Goal: Communication & Community: Share content

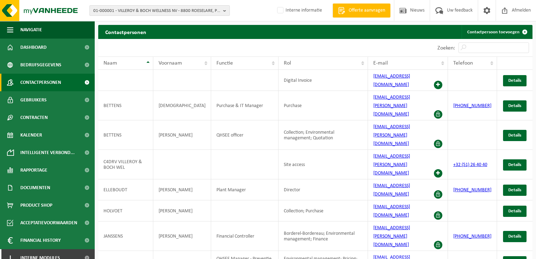
click at [189, 14] on span "01-000001 - VILLEROY & BOCH WELLNESS NV - 8800 ROESELARE, POPULIERSTRAAT 1" at bounding box center [156, 11] width 127 height 11
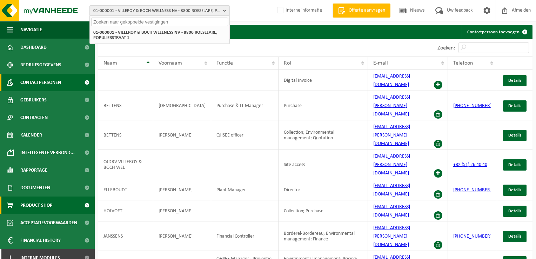
scroll to position [7, 0]
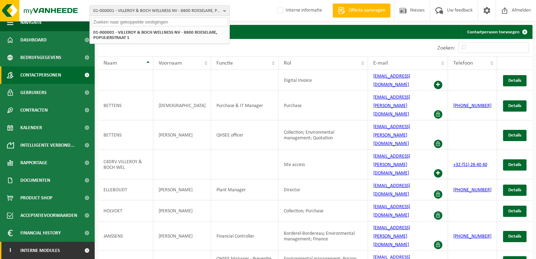
click at [53, 248] on span "Interne modules" at bounding box center [40, 251] width 40 height 18
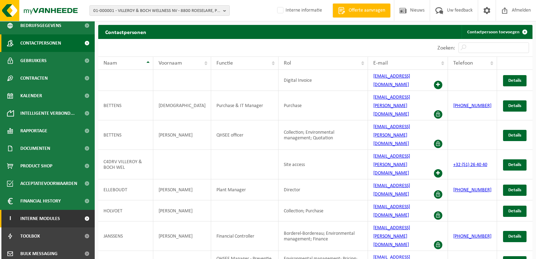
scroll to position [78, 0]
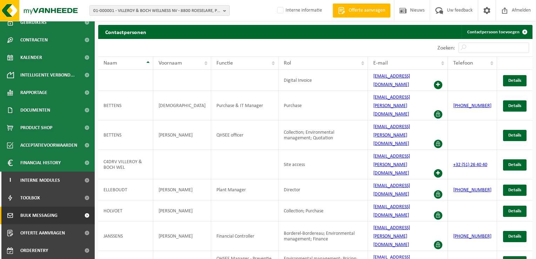
click at [42, 217] on span "Bulk Messaging" at bounding box center [38, 216] width 37 height 18
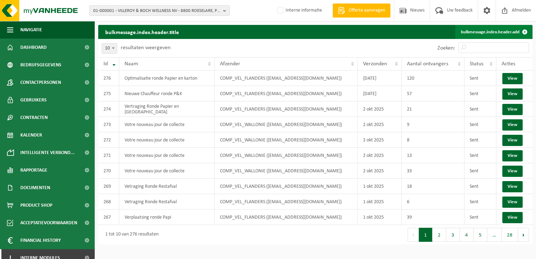
click at [496, 28] on link "bulkmessage.index.header.add" at bounding box center [493, 32] width 76 height 14
click at [500, 34] on link "bulkmessage.index.header.add" at bounding box center [493, 32] width 76 height 14
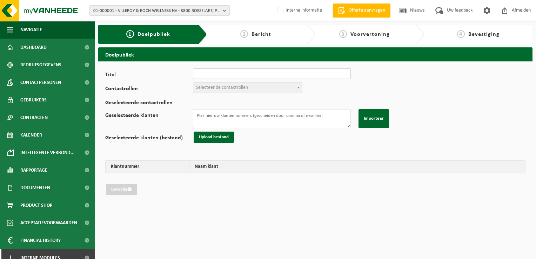
click at [212, 74] on input "Titel" at bounding box center [272, 73] width 158 height 11
type input "20251007 Wijziging ronde restafval van 06/10 naar 08/10"
click at [236, 88] on span "Selecteer de contactrollen" at bounding box center [222, 87] width 52 height 5
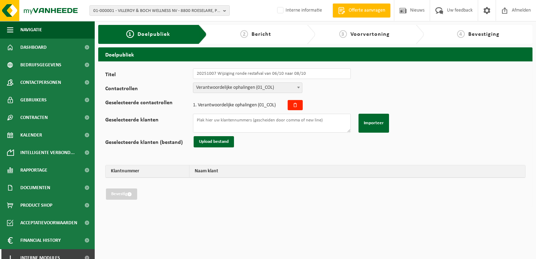
click at [248, 88] on span "Verantwoordelijke ophalingen (01_COL)" at bounding box center [247, 88] width 109 height 10
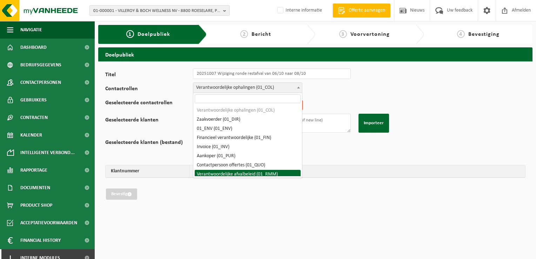
select select "01_RMM"
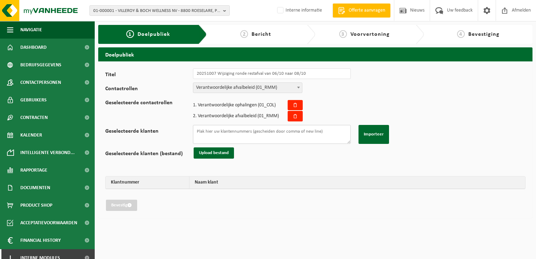
click at [220, 130] on textarea "Geselecteerde klanten" at bounding box center [272, 134] width 158 height 19
click at [295, 134] on textarea "Geselecteerde klanten" at bounding box center [272, 134] width 158 height 19
paste textarea "10-896303 10-980137 01-900210 01-051309 10-807867 10-916041 10-768764 10-818183…"
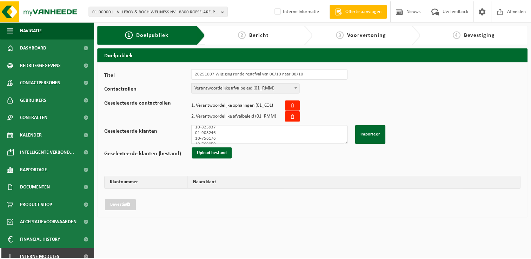
scroll to position [170, 0]
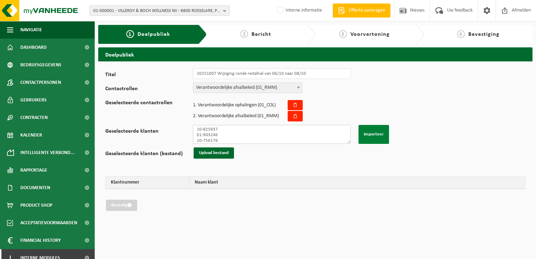
type textarea "10-896303 10-980137 01-900210 01-051309 10-807867 10-916041 10-768764 10-818183…"
click at [371, 133] on button "Importeer" at bounding box center [373, 134] width 31 height 19
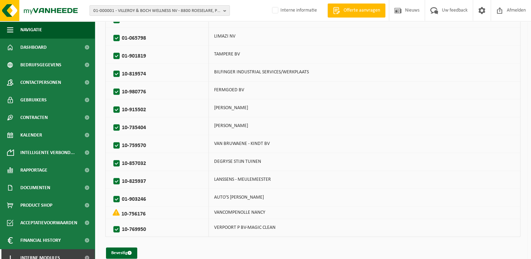
scroll to position [542, 0]
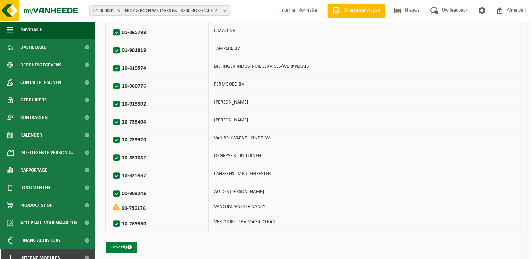
click at [119, 242] on button "Bevestig" at bounding box center [121, 247] width 31 height 11
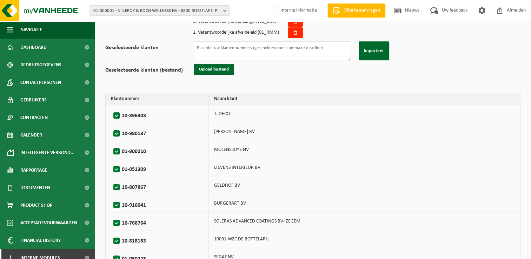
scroll to position [16, 0]
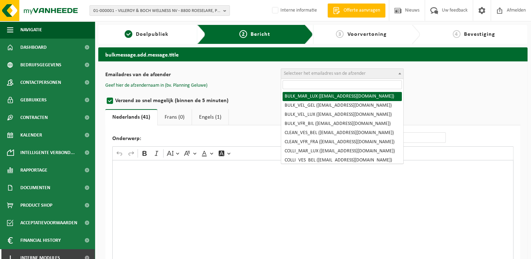
click at [306, 72] on span "Selecteer het emailadres van de afzender" at bounding box center [325, 73] width 82 height 5
click at [303, 86] on input "search" at bounding box center [341, 84] width 119 height 9
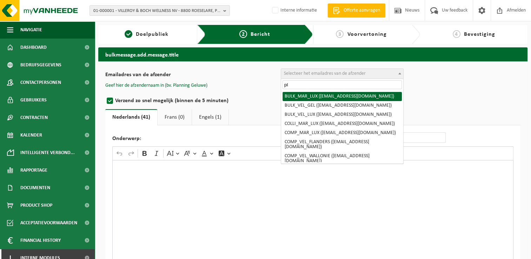
type input "p"
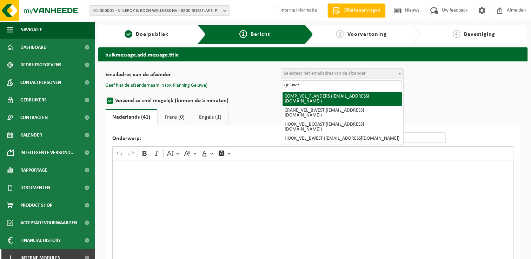
type input "geluwe"
select select "COMP_VEL_FLANDERS"
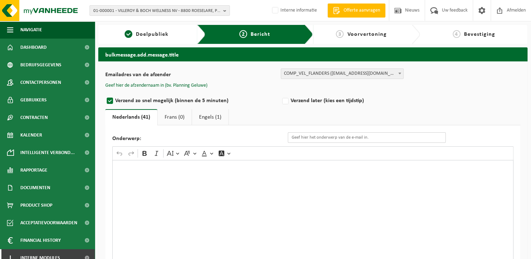
click at [343, 141] on input "Onderwerp:" at bounding box center [367, 137] width 158 height 11
drag, startPoint x: 355, startPoint y: 137, endPoint x: 359, endPoint y: 135, distance: 4.2
click at [355, 137] on input "Onderwerp:" at bounding box center [367, 137] width 158 height 11
paste input "Eenmalige wijziging van de ledigingsdag van uw ..."
click at [382, 139] on input "Eenmalige wijziging van de ledigingsdag van uw ..." at bounding box center [367, 137] width 158 height 11
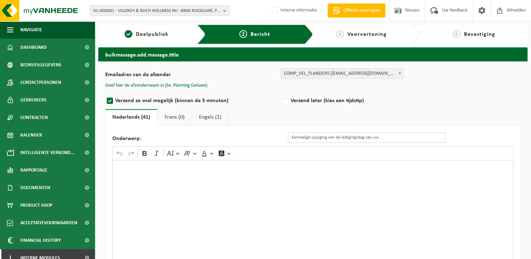
click at [382, 139] on input "Eenmalige wijziging van de ledigingsdag van uw ..." at bounding box center [367, 137] width 158 height 11
type input "Eenmalige wijziging van de ledigingsdag van uw restafval."
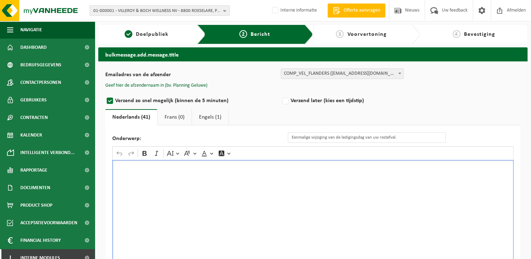
click at [390, 162] on div "Rich Text Editor. Editing area: main. Press Alt+0 for help." at bounding box center [312, 230] width 401 height 140
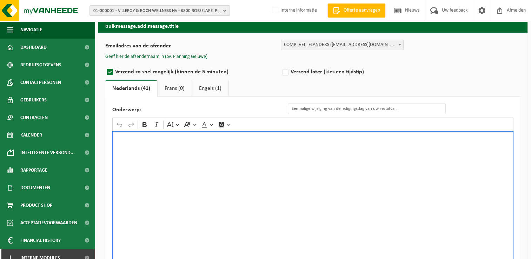
scroll to position [69, 0]
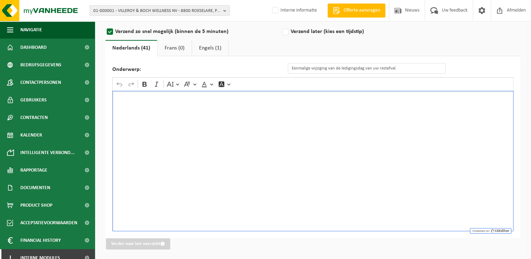
click at [257, 149] on div "Rich Text Editor. Editing area: main. Press Alt+0 for help." at bounding box center [312, 161] width 401 height 140
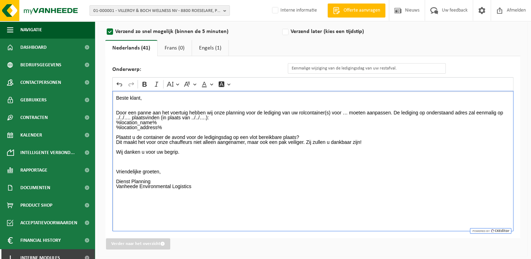
click at [344, 112] on p "Beste klant, Door een panne aan het voertuig hebben wij onze planning voor de l…" at bounding box center [313, 144] width 394 height 98
click at [351, 114] on p "Beste klant, Door een panne aan het voertuig hebben wij onze planning voor de l…" at bounding box center [313, 144] width 394 height 98
drag, startPoint x: 145, startPoint y: 115, endPoint x: 156, endPoint y: 116, distance: 11.2
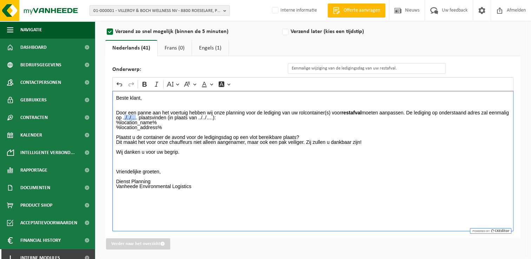
click at [156, 116] on p "Beste klant, Door een panne aan het voertuig hebben wij onze planning voor de l…" at bounding box center [313, 144] width 394 height 98
click at [145, 117] on p "Beste klant, Door een panne aan het voertuig hebben wij onze planning voor de l…" at bounding box center [313, 144] width 394 height 98
drag, startPoint x: 144, startPoint y: 116, endPoint x: 191, endPoint y: 117, distance: 47.0
click at [191, 117] on p "Beste klant, Door een panne aan het voertuig hebben wij onze planning voor de l…" at bounding box center [313, 144] width 394 height 98
drag, startPoint x: 255, startPoint y: 116, endPoint x: 269, endPoint y: 118, distance: 14.1
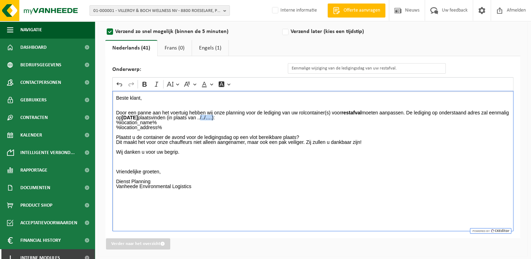
click at [269, 118] on p "Beste klant, Door een panne aan het voertuig hebben wij onze planning voor de l…" at bounding box center [313, 144] width 394 height 98
drag, startPoint x: 256, startPoint y: 117, endPoint x: 300, endPoint y: 117, distance: 44.2
click at [300, 117] on p "Beste klant, Door een panne aan het voertuig hebben wij onze planning voor de l…" at bounding box center [313, 144] width 394 height 98
click at [330, 120] on p "Beste klant, Door een panne aan het voertuig hebben wij onze planning voor de l…" at bounding box center [313, 144] width 394 height 98
click at [310, 117] on p "Beste klant, Door een panne aan het voertuig hebben wij onze planning voor de l…" at bounding box center [313, 144] width 394 height 98
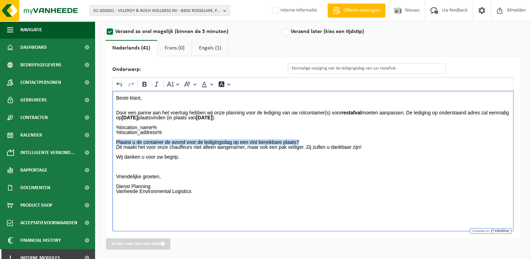
drag, startPoint x: 115, startPoint y: 140, endPoint x: 309, endPoint y: 142, distance: 193.3
click at [309, 142] on div "Beste klant, Door een panne aan het voertuig hebben wij onze planning voor de l…" at bounding box center [312, 161] width 401 height 140
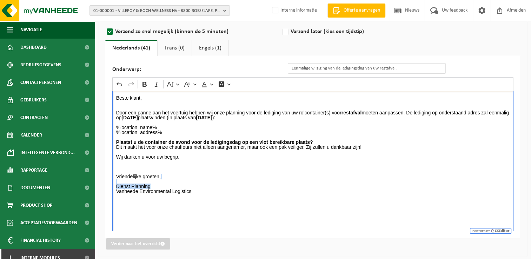
drag, startPoint x: 115, startPoint y: 183, endPoint x: 157, endPoint y: 187, distance: 42.3
click at [157, 187] on div "Beste klant, Door een panne aan het voertuig hebben wij onze planning voor de l…" at bounding box center [312, 161] width 401 height 140
click at [152, 202] on div "Beste klant, Door een panne aan het voertuig hebben wij onze planning voor de l…" at bounding box center [312, 161] width 401 height 140
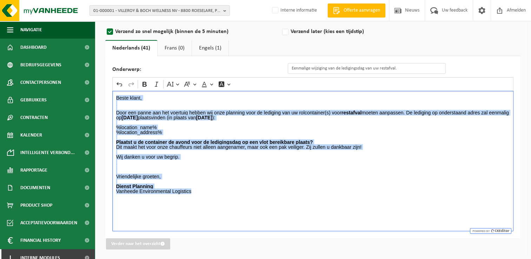
drag, startPoint x: 192, startPoint y: 193, endPoint x: 114, endPoint y: 93, distance: 127.4
click at [114, 93] on div "Beste klant, Door een panne aan het voertuig hebben wij onze planning voor de l…" at bounding box center [312, 161] width 401 height 140
copy div "Beste klant, Door een panne aan het voertuig hebben wij onze planning voor de l…"
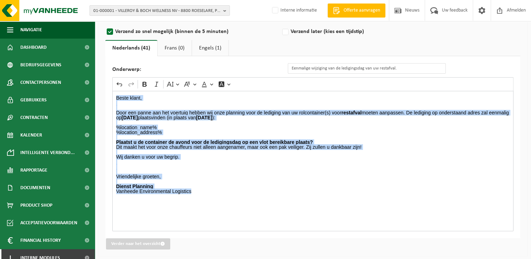
click at [204, 48] on link "Engels (1)" at bounding box center [210, 48] width 36 height 16
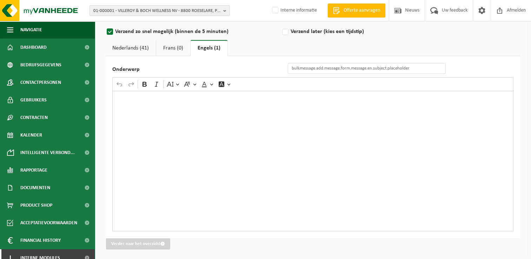
click at [205, 107] on div "Rich Text Editor. Editing area: main. Press Alt+0 for help." at bounding box center [312, 161] width 401 height 140
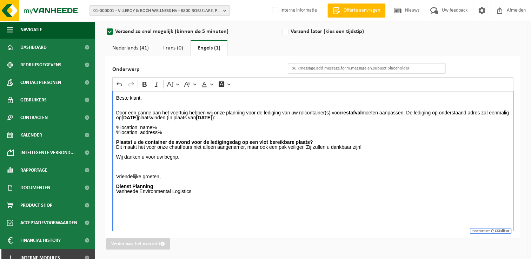
click at [125, 44] on link "Nederlands (41)" at bounding box center [130, 48] width 51 height 16
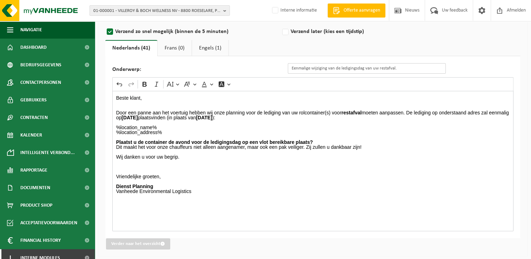
drag, startPoint x: 407, startPoint y: 69, endPoint x: 277, endPoint y: 69, distance: 129.1
click at [277, 69] on div "Onderwerp: Eenmalige wijziging van de ledigingsdag van uw restafval." at bounding box center [282, 68] width 340 height 11
click at [206, 48] on link "Engels (1)" at bounding box center [210, 48] width 36 height 16
click at [312, 68] on input "Onderwerp" at bounding box center [367, 68] width 158 height 11
paste input "Eenmalige wijziging van de ledigingsdag van uw restafval."
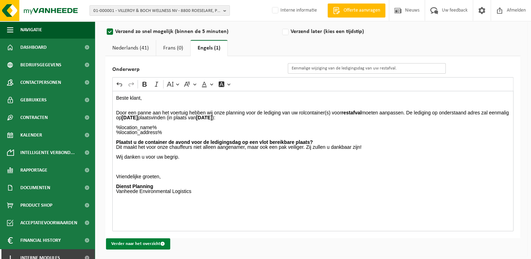
type input "Eenmalige wijziging van de ledigingsdag van uw restafval."
click at [153, 240] on button "Verder naar het overzicht" at bounding box center [138, 243] width 64 height 11
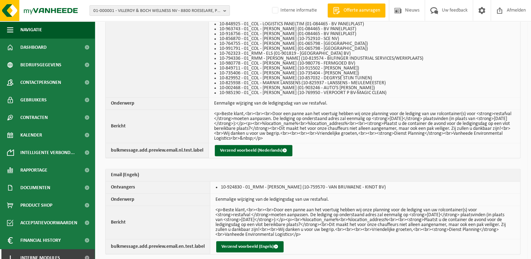
scroll to position [441, 0]
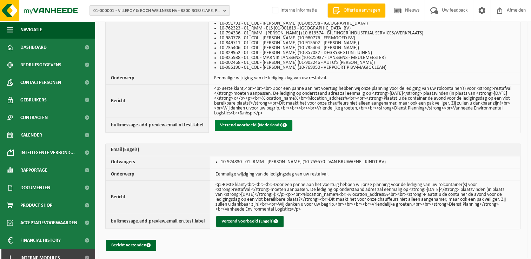
click at [239, 124] on button "Verzend voorbeeld (Nederlands)" at bounding box center [254, 125] width 78 height 11
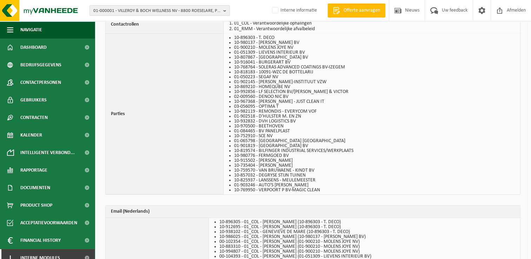
scroll to position [0, 0]
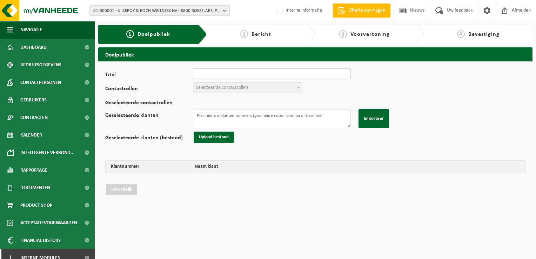
click at [274, 71] on input "Titel" at bounding box center [272, 73] width 158 height 11
type input "20251007 Wijziging ronde restafval van 06/10 naar 08/10"
click at [227, 85] on span "Selecteer de contactrollen" at bounding box center [222, 87] width 52 height 5
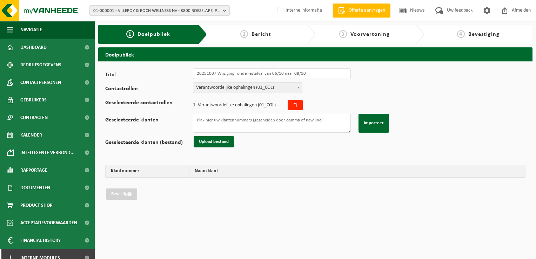
click at [221, 86] on span "Verantwoordelijke ophalingen (01_COL)" at bounding box center [247, 88] width 109 height 10
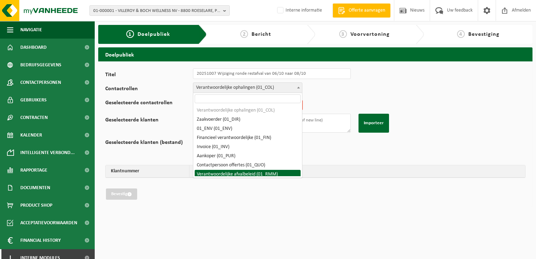
select select "01_RMM"
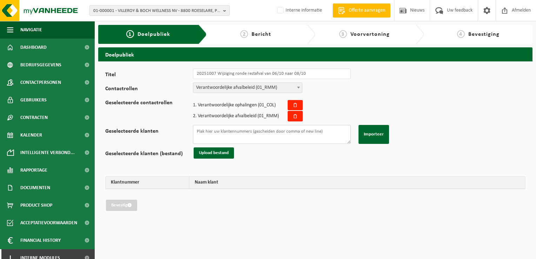
click at [239, 135] on textarea "Geselecteerde klanten" at bounding box center [272, 134] width 158 height 19
drag, startPoint x: 290, startPoint y: 133, endPoint x: 307, endPoint y: 127, distance: 17.1
click at [290, 133] on textarea "Geselecteerde klanten" at bounding box center [272, 134] width 158 height 19
paste textarea "10-916041 10-818183 01-050223 01-902145 01-902145 10-869210 02-009560 10-967368…"
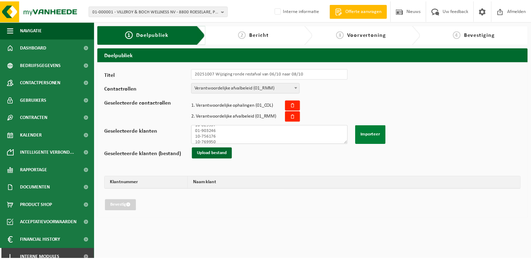
scroll to position [128, 0]
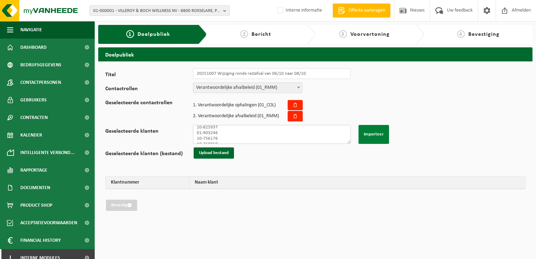
type textarea "10-916041 10-818183 01-050223 01-902145 01-902145 10-869210 02-009560 10-967368…"
click at [371, 134] on button "Importeer" at bounding box center [373, 134] width 31 height 19
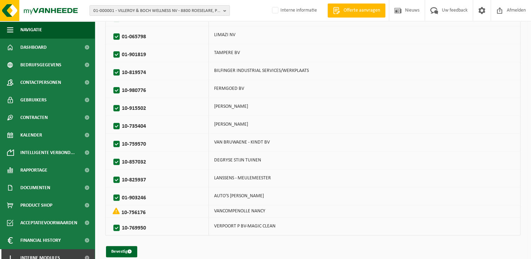
scroll to position [400, 0]
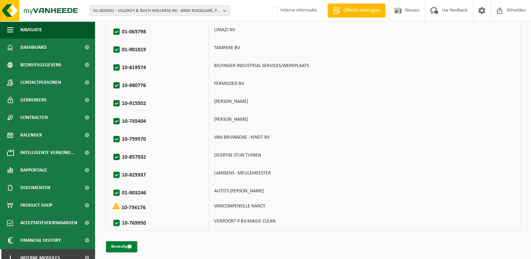
click at [130, 244] on span "submit" at bounding box center [129, 246] width 5 height 5
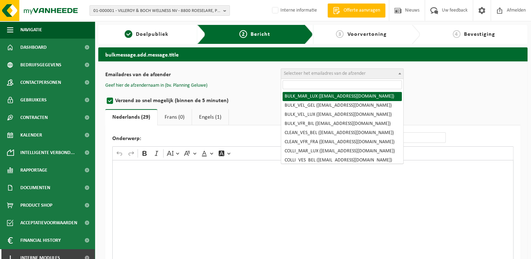
click at [334, 70] on span "Selecteer het emailadres van de afzender" at bounding box center [342, 74] width 122 height 10
click at [334, 83] on input "search" at bounding box center [341, 84] width 119 height 9
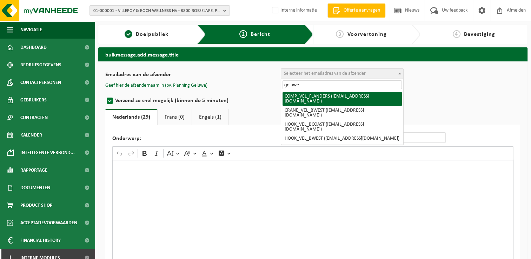
type input "geluwe"
select select "COMP_VEL_FLANDERS"
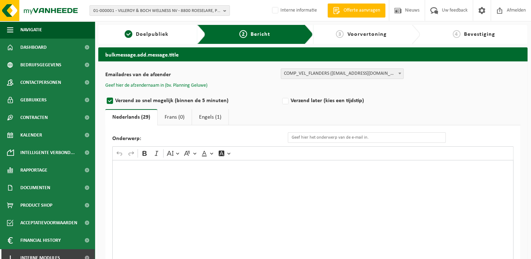
click at [199, 83] on button "Geef hier de afzendernaam in (bv. Planning Geluwe)" at bounding box center [156, 85] width 102 height 6
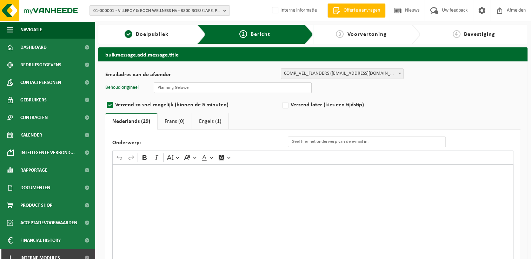
click at [223, 86] on input "text" at bounding box center [233, 87] width 158 height 11
type input "Planning Geluwe"
click at [311, 142] on input "Onderwerp:" at bounding box center [367, 141] width 158 height 11
type input "Eenmalige wijziging van de ledigingsdag van uw container voeding"
click at [284, 188] on div "Rich Text Editor. Editing area: main. Press Alt+0 for help." at bounding box center [312, 234] width 401 height 140
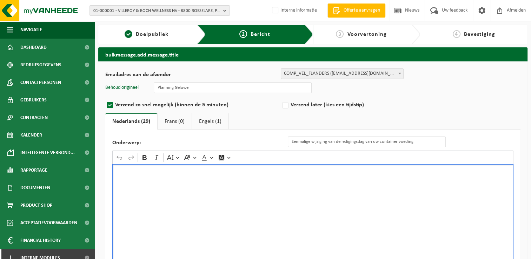
drag, startPoint x: 267, startPoint y: 195, endPoint x: 270, endPoint y: 191, distance: 5.2
click at [267, 195] on div "Rich Text Editor. Editing area: main. Press Alt+0 for help." at bounding box center [312, 234] width 401 height 140
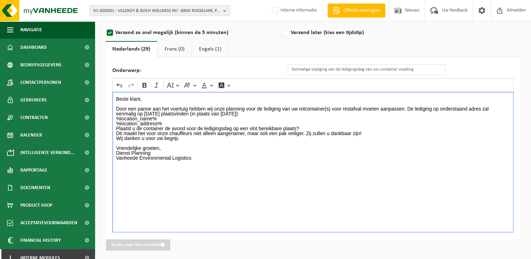
scroll to position [74, 0]
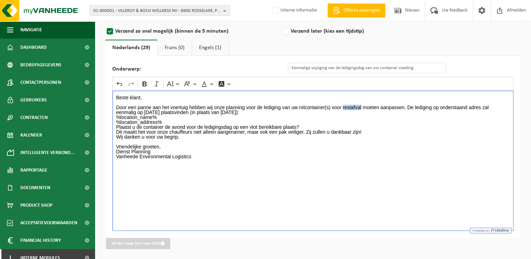
drag, startPoint x: 343, startPoint y: 106, endPoint x: 362, endPoint y: 106, distance: 18.9
click at [362, 106] on p "Door een panne aan het voertuig hebben wij onze planning voor de lediging van u…" at bounding box center [313, 107] width 394 height 15
drag, startPoint x: 145, startPoint y: 111, endPoint x: 191, endPoint y: 109, distance: 46.0
click at [191, 109] on p "Door een panne aan het voertuig hebben wij onze planning voor de lediging van u…" at bounding box center [313, 107] width 394 height 15
drag, startPoint x: 255, startPoint y: 110, endPoint x: 302, endPoint y: 113, distance: 46.4
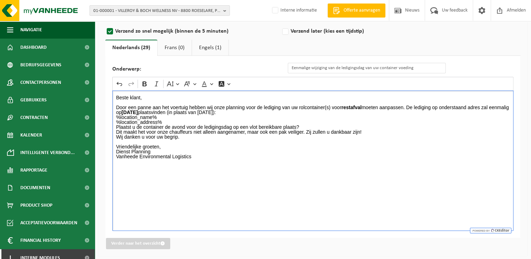
click at [302, 113] on p "Door een panne aan het voertuig hebben wij onze planning voor de lediging van u…" at bounding box center [313, 107] width 394 height 15
click at [311, 113] on p "Door een panne aan het voertuig hebben wij onze planning voor de lediging van u…" at bounding box center [313, 107] width 394 height 15
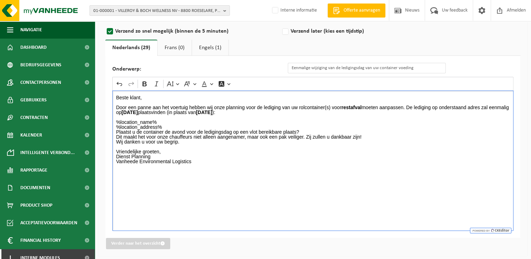
click at [200, 123] on p "%location_name% %location_address%" at bounding box center [313, 125] width 394 height 10
click at [180, 126] on p "%location_name% %location_address%" at bounding box center [313, 125] width 394 height 10
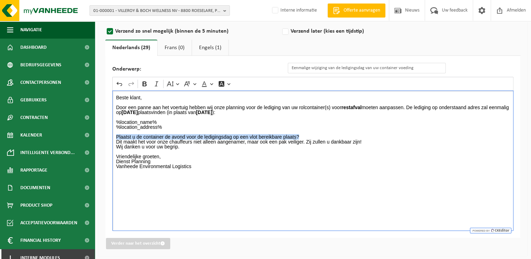
drag, startPoint x: 116, startPoint y: 135, endPoint x: 303, endPoint y: 135, distance: 187.0
click at [303, 135] on p "Plaatst u de container de avond voor de ledigingsdag op een vlot bereikbare pla…" at bounding box center [313, 139] width 394 height 10
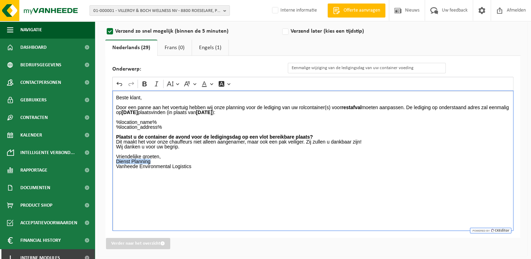
drag, startPoint x: 160, startPoint y: 161, endPoint x: 114, endPoint y: 160, distance: 46.3
click at [114, 160] on div "Beste klant, Door een panne aan het voertuig hebben wij onze planning voor de l…" at bounding box center [312, 160] width 401 height 140
click at [182, 155] on p "Vriendelijke groeten," at bounding box center [313, 156] width 394 height 5
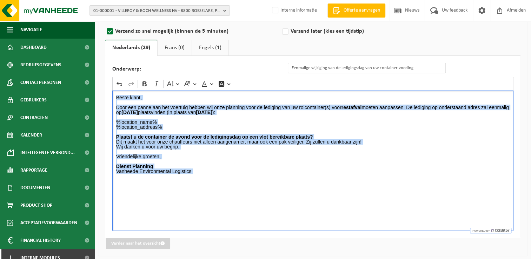
drag, startPoint x: 116, startPoint y: 96, endPoint x: 213, endPoint y: 175, distance: 125.0
click at [213, 175] on div "Beste klant, Door een panne aan het voertuig hebben wij onze planning voor de l…" at bounding box center [312, 160] width 401 height 140
copy div "Beste klant, Door een panne aan het voertuig hebben wij onze planning voor de l…"
click at [209, 49] on link "Engels (1)" at bounding box center [210, 48] width 36 height 16
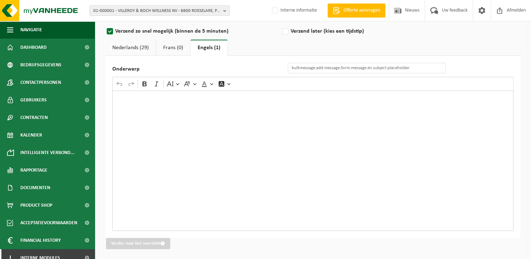
click at [164, 106] on div "Rich Text Editor. Editing area: main. Press Alt+0 for help." at bounding box center [312, 160] width 401 height 140
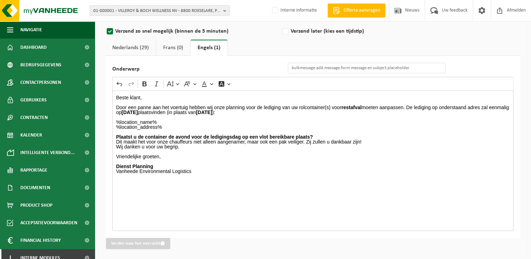
click at [125, 46] on link "Nederlands (29)" at bounding box center [130, 48] width 51 height 16
drag, startPoint x: 420, startPoint y: 67, endPoint x: 278, endPoint y: 69, distance: 141.4
click at [278, 69] on div "Onderwerp: Eenmalige wijziging van de ledigingsdag van uw container voeding" at bounding box center [282, 68] width 340 height 11
click at [201, 48] on link "Engels (1)" at bounding box center [210, 48] width 36 height 16
click at [351, 67] on input "Onderwerp" at bounding box center [367, 68] width 158 height 11
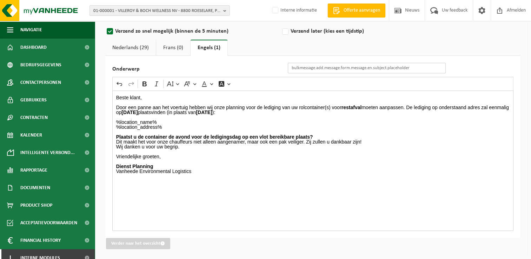
paste input "Eenmalige wijziging van de ledigingsdag van uw container voeding"
type input "Eenmalige wijziging van de ledigingsdag van uw container voeding"
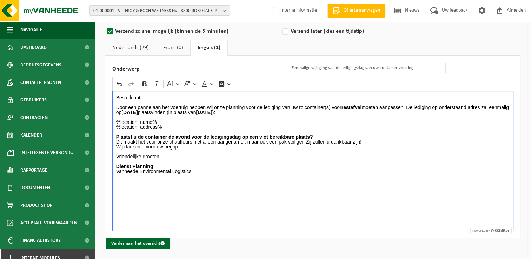
click at [328, 174] on p "Dienst Planning Vanheede Environmental Logistics" at bounding box center [313, 171] width 394 height 15
click at [138, 51] on link "Nederlands (29)" at bounding box center [130, 48] width 51 height 16
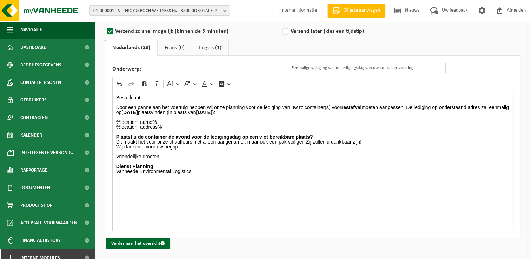
click at [402, 69] on input "Eenmalige wijziging van de ledigingsdag van uw container voeding" at bounding box center [367, 68] width 158 height 11
click at [403, 69] on input "Eenmalige wijziging van de ledigingsdag van uw container voeding" at bounding box center [367, 68] width 158 height 11
type input "Eenmalige wijziging van de ledigingsdag van uw container restafval"
click at [215, 47] on link "Engels (1)" at bounding box center [210, 48] width 36 height 16
click at [409, 68] on input "Eenmalige wijziging van de ledigingsdag van uw container voeding" at bounding box center [367, 68] width 158 height 11
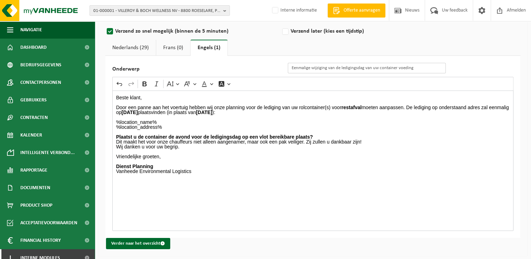
click at [409, 68] on input "Eenmalige wijziging van de ledigingsdag van uw container voeding" at bounding box center [367, 68] width 158 height 11
type input "Eenmalige wijziging van de ledigingsdag van uw container restafval"
click at [396, 137] on p "Plaatst u de container de avond voor de ledigingsdag op een vlot bereikbare pla…" at bounding box center [313, 139] width 394 height 10
click at [153, 243] on button "Verder naar het overzicht" at bounding box center [138, 243] width 64 height 11
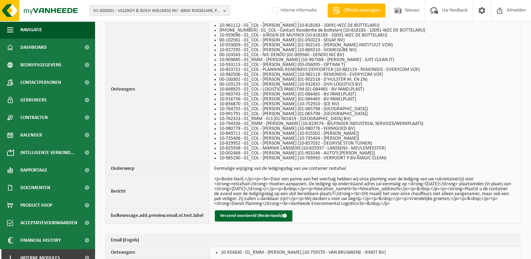
scroll to position [342, 0]
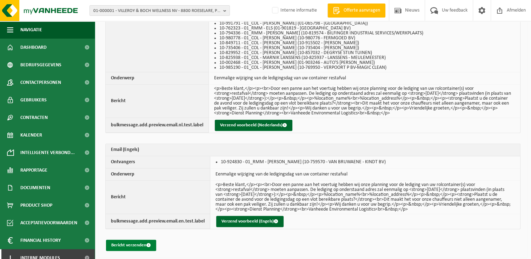
click at [142, 243] on button "Bericht verzenden" at bounding box center [131, 245] width 50 height 11
